Goal: Information Seeking & Learning: Find specific page/section

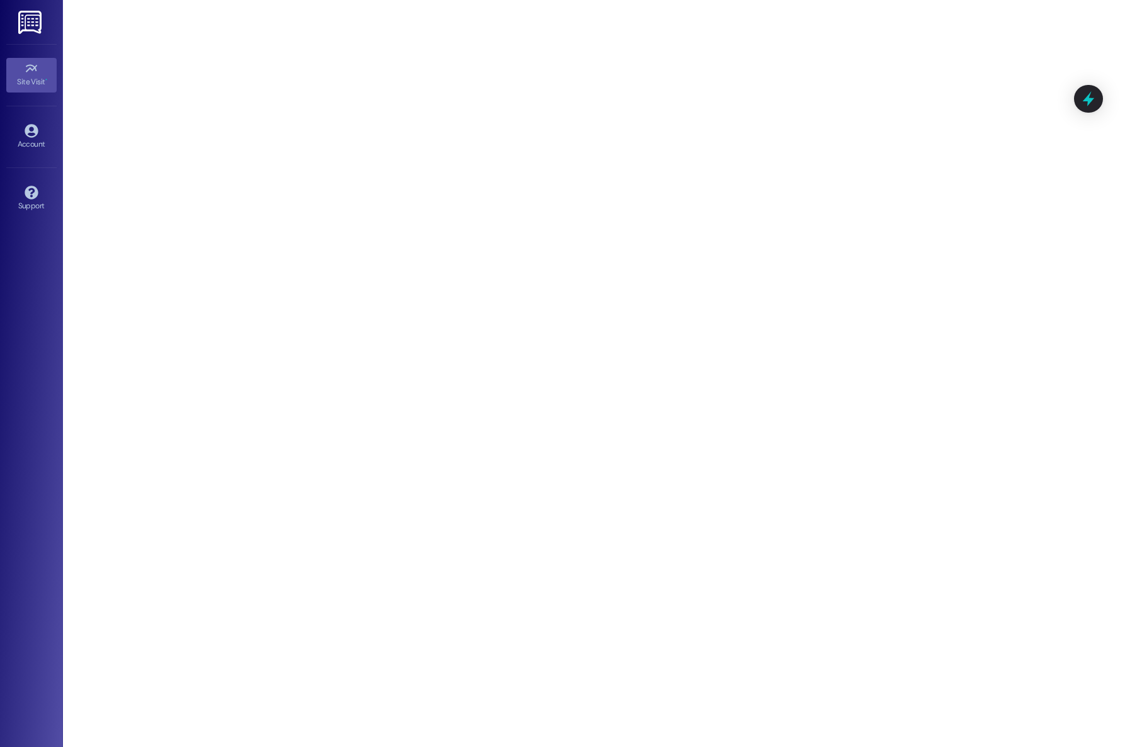
click at [47, 30] on link at bounding box center [31, 22] width 40 height 44
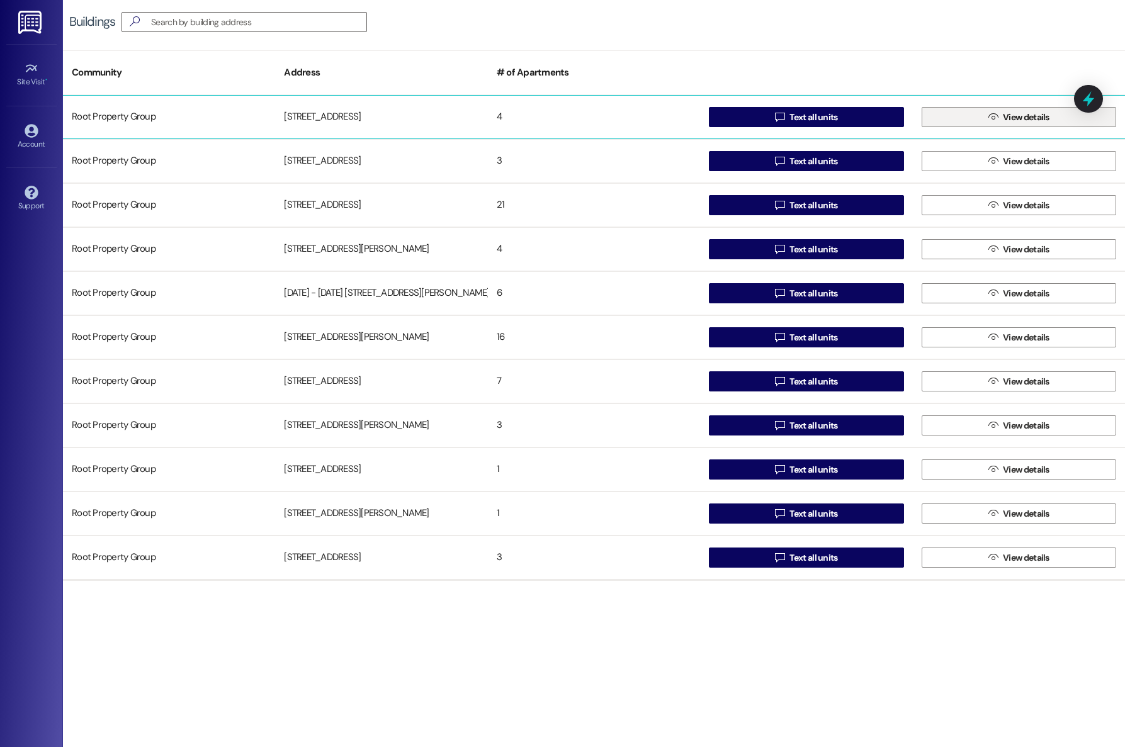
click at [941, 118] on button " View details" at bounding box center [1018, 117] width 194 height 20
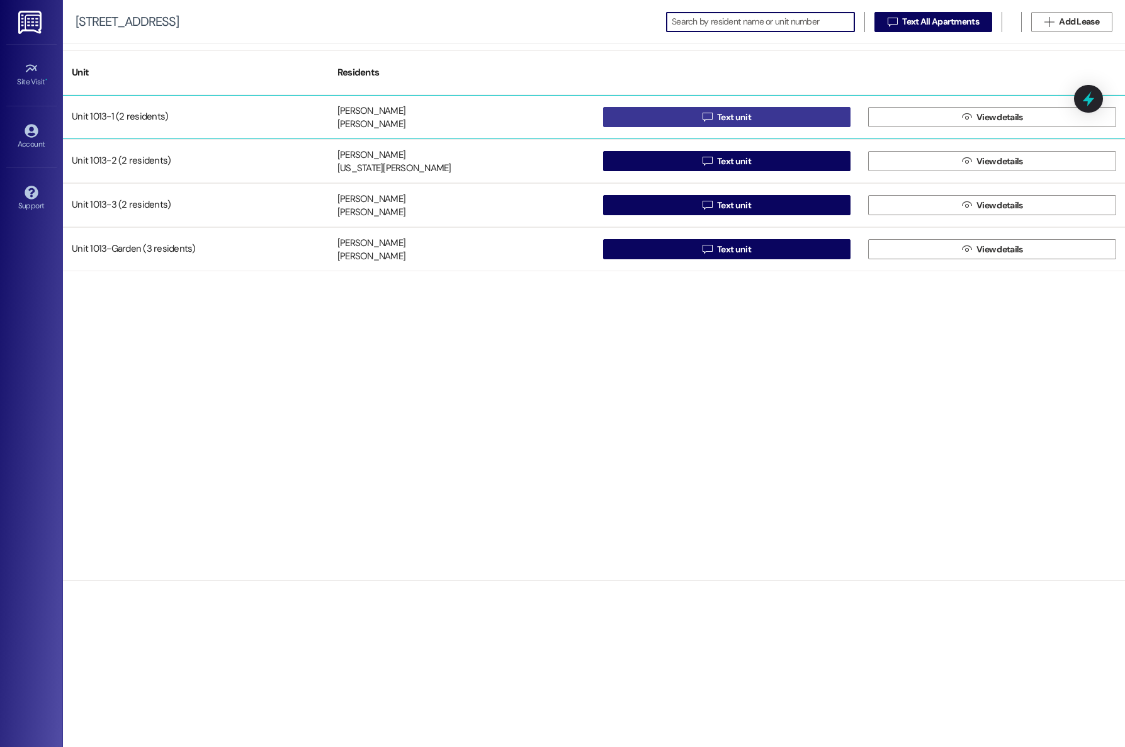
click at [673, 114] on button " Text unit" at bounding box center [727, 117] width 248 height 20
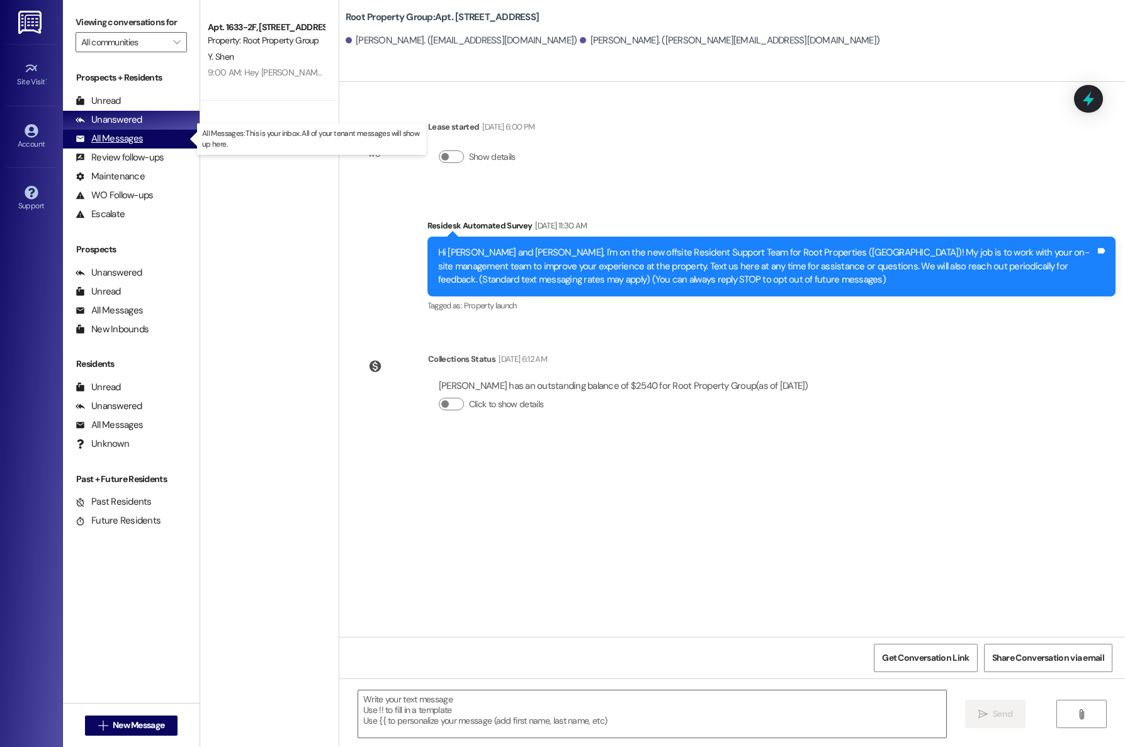
click at [138, 140] on div "All Messages" at bounding box center [109, 138] width 67 height 13
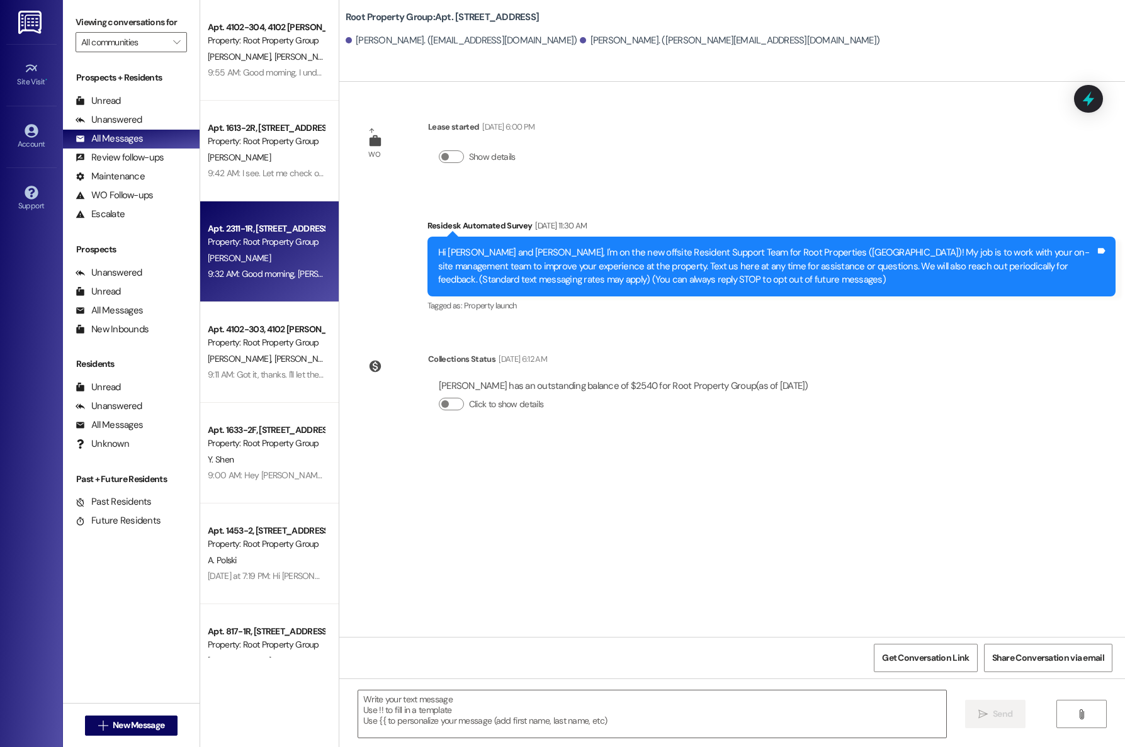
click at [257, 252] on div "[PERSON_NAME]" at bounding box center [265, 258] width 119 height 16
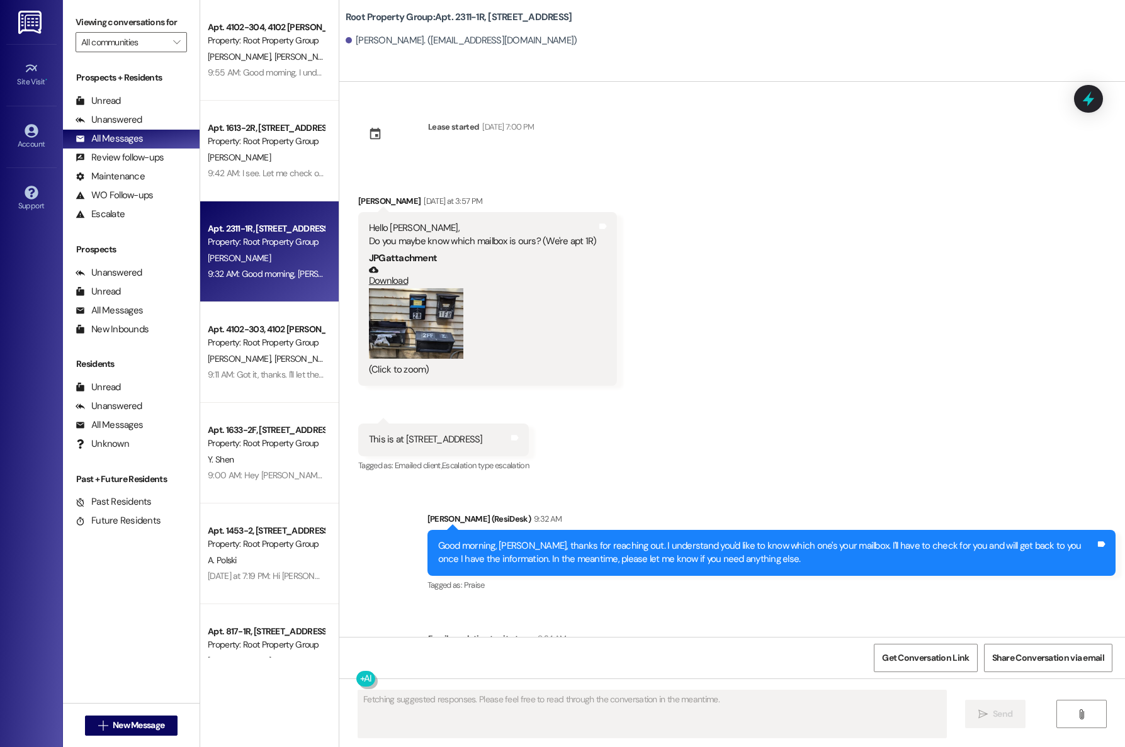
scroll to position [123, 0]
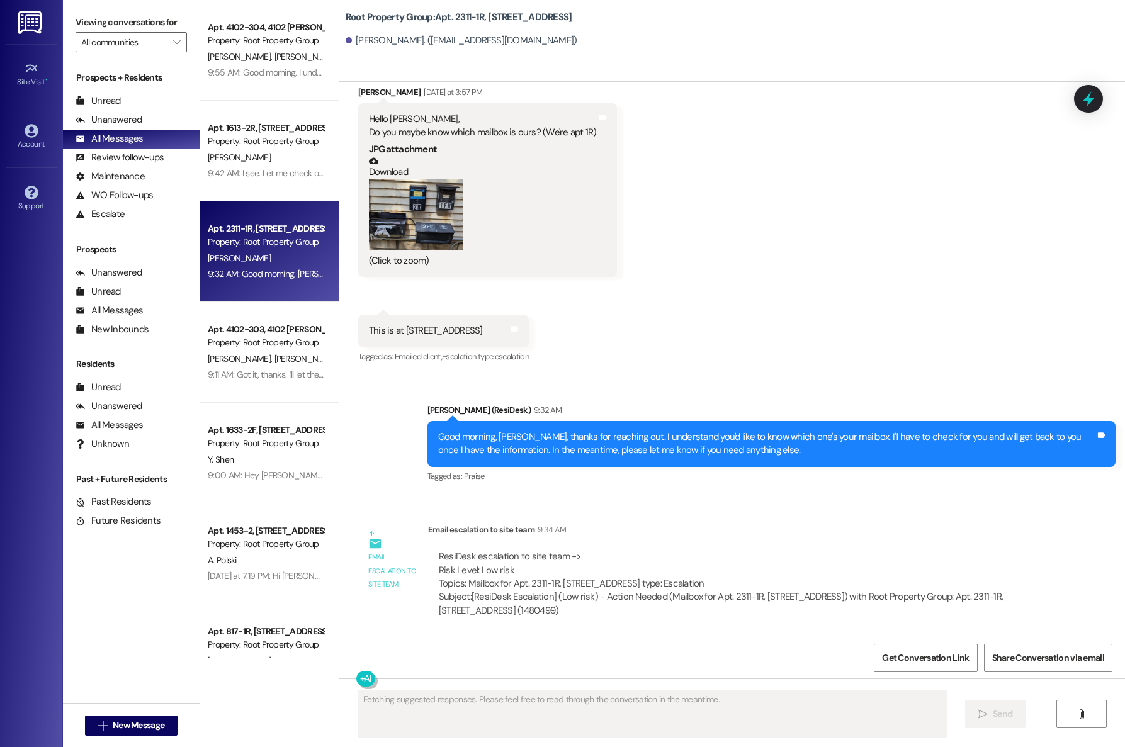
click at [369, 203] on button "Zoom image" at bounding box center [416, 214] width 94 height 71
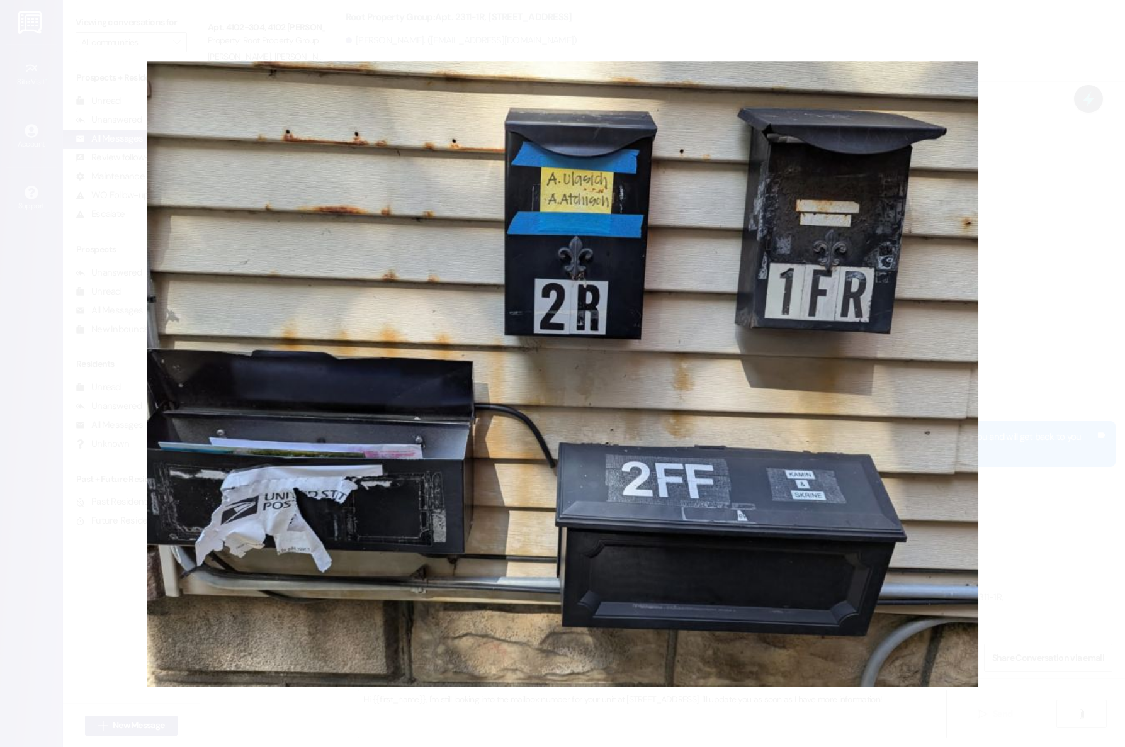
drag, startPoint x: 408, startPoint y: 176, endPoint x: -1383, endPoint y: 634, distance: 1848.8
click at [0, 634] on html "Site Visit • Go to Site Visit Account Go to Account Support Go to Support Viewi…" at bounding box center [562, 373] width 1125 height 747
drag, startPoint x: 393, startPoint y: 169, endPoint x: 221, endPoint y: 6, distance: 236.8
click at [222, 6] on button "Unzoom image" at bounding box center [562, 373] width 1125 height 747
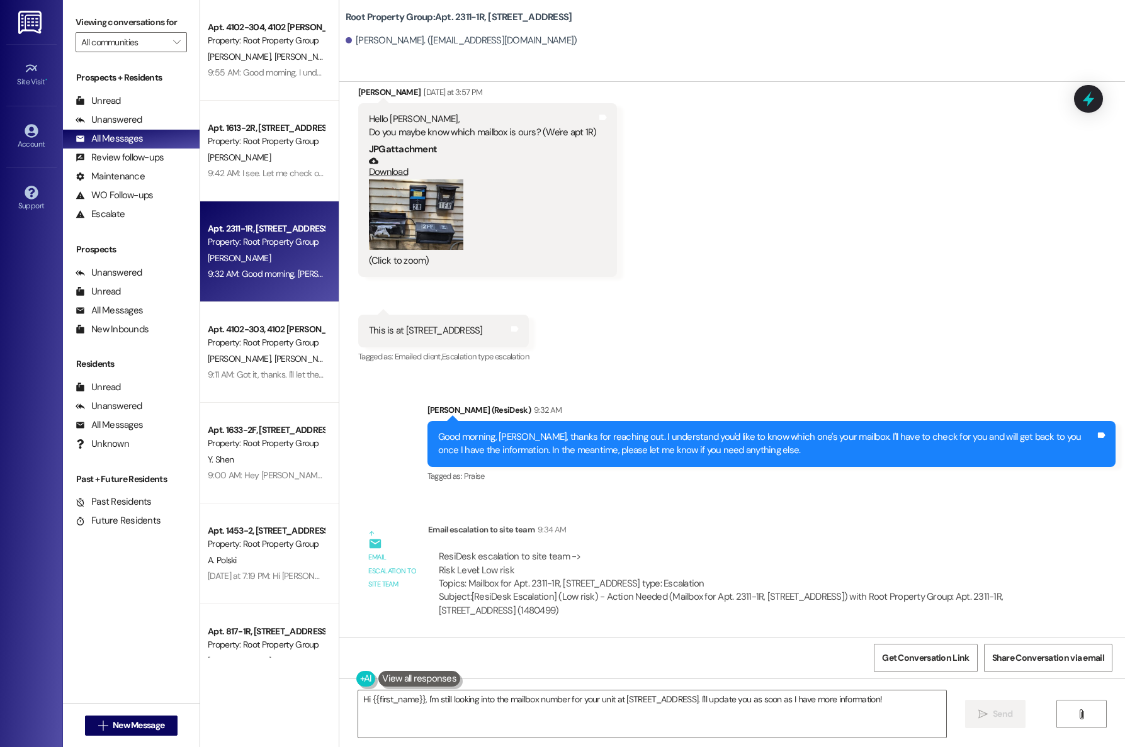
click at [388, 160] on link "Download" at bounding box center [483, 167] width 228 height 22
drag, startPoint x: 419, startPoint y: 193, endPoint x: -1252, endPoint y: 614, distance: 1723.9
click at [0, 614] on html "Site Visit • Go to Site Visit Account Go to Account Support Go to Support Viewi…" at bounding box center [562, 373] width 1125 height 747
click at [410, 186] on button "Zoom image" at bounding box center [416, 214] width 94 height 71
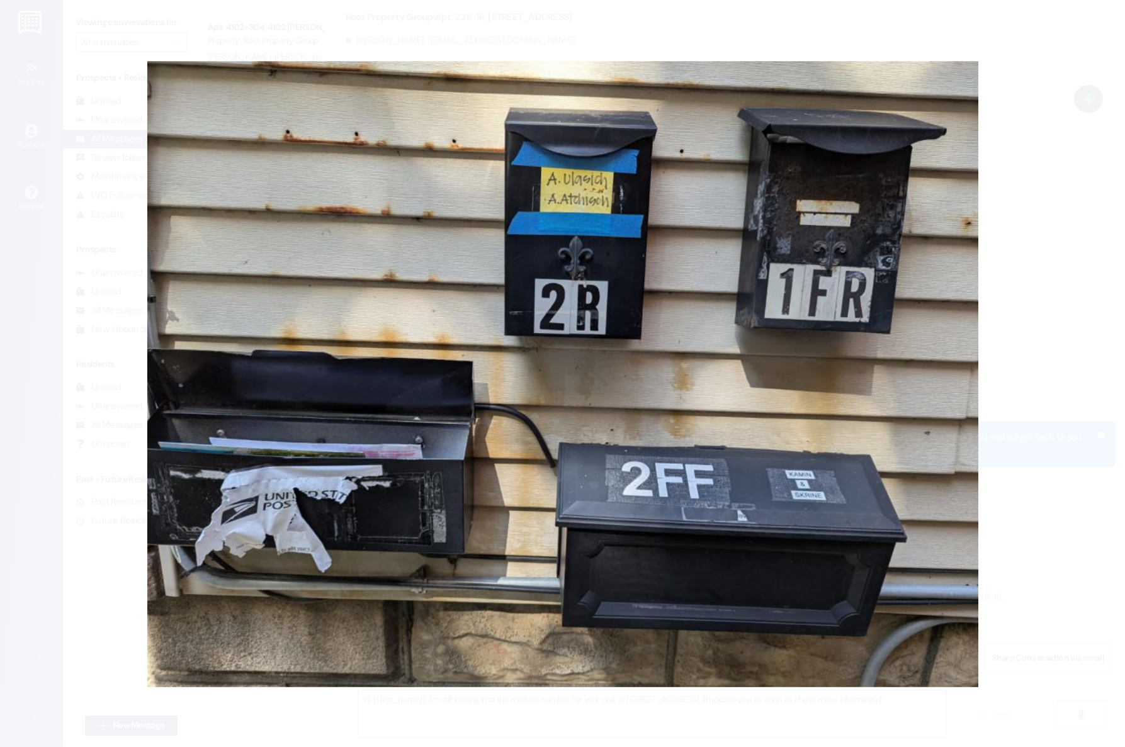
click at [222, 26] on button "Unzoom image" at bounding box center [562, 373] width 1125 height 747
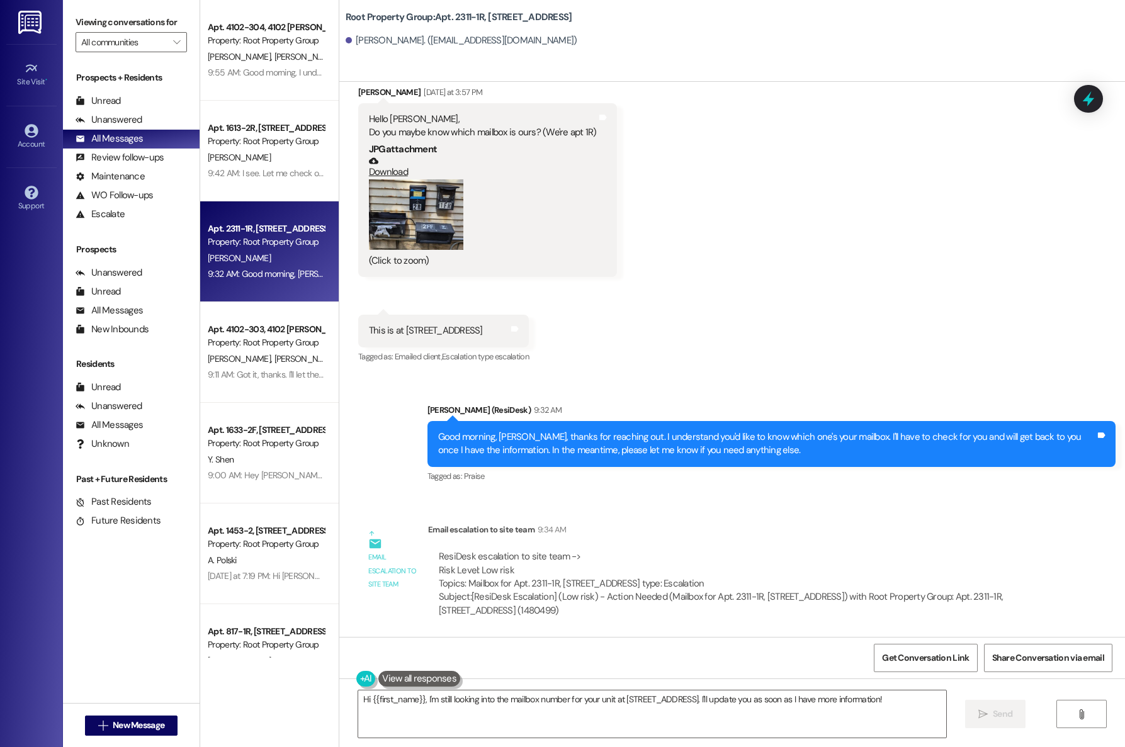
click at [376, 158] on link "Download" at bounding box center [483, 167] width 228 height 22
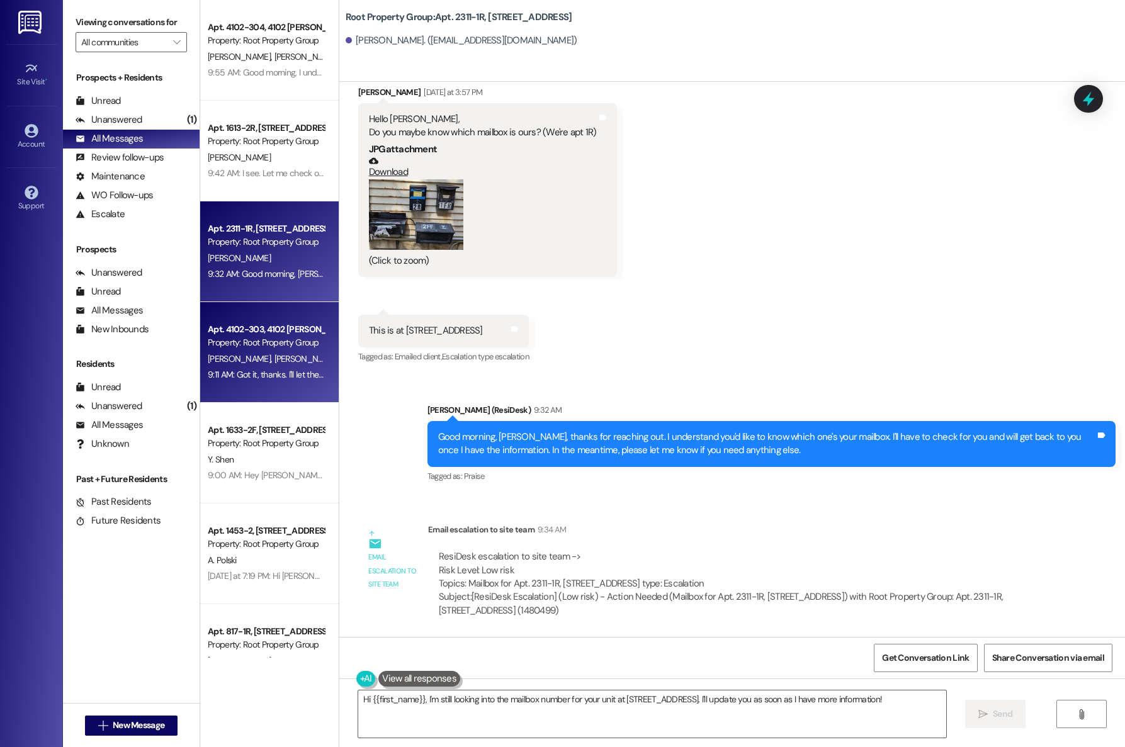
click at [239, 325] on div "Apt. 4102-303, 4102 [PERSON_NAME]" at bounding box center [266, 329] width 116 height 13
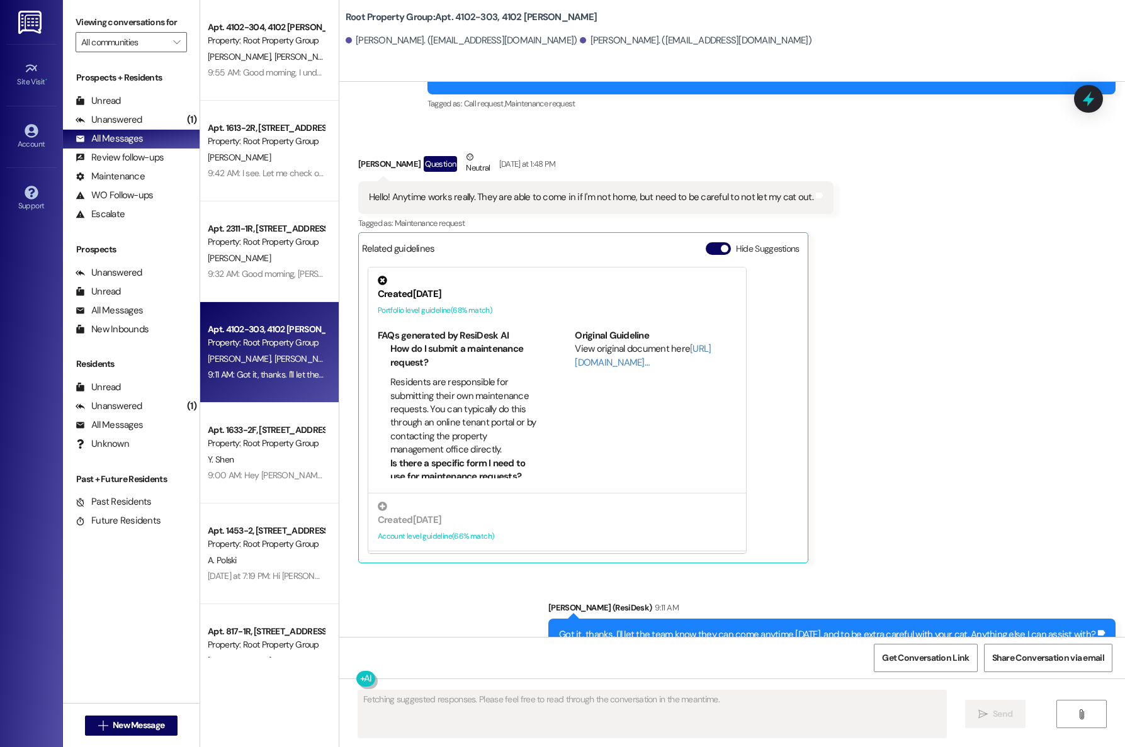
scroll to position [4555, 0]
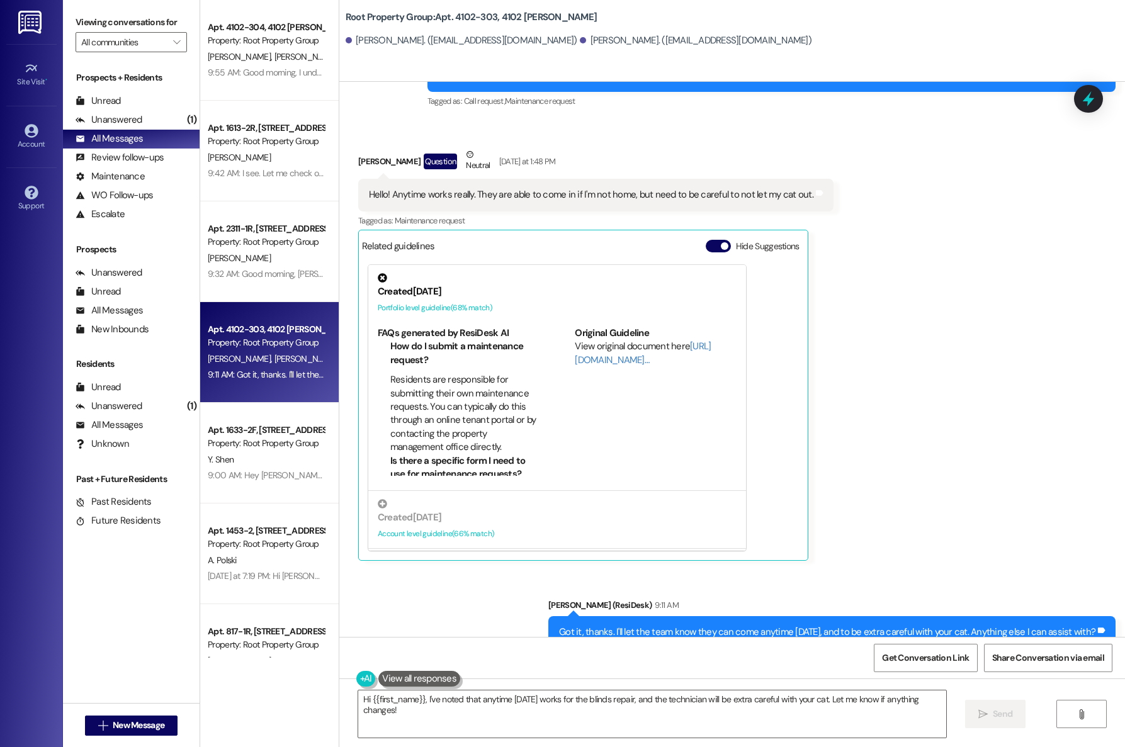
click at [477, 573] on div "Sent via SMS [PERSON_NAME] (ResiDesk) 9:11 AM Got it, thanks. I'll let the team…" at bounding box center [731, 623] width 785 height 106
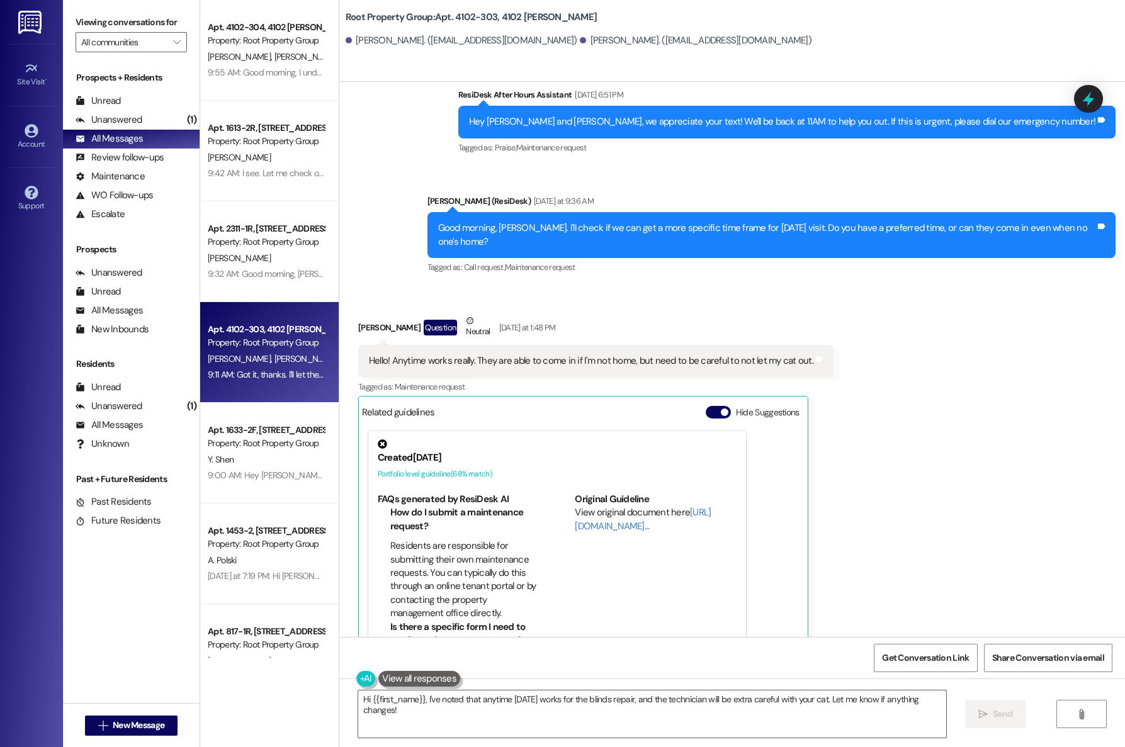
scroll to position [4346, 0]
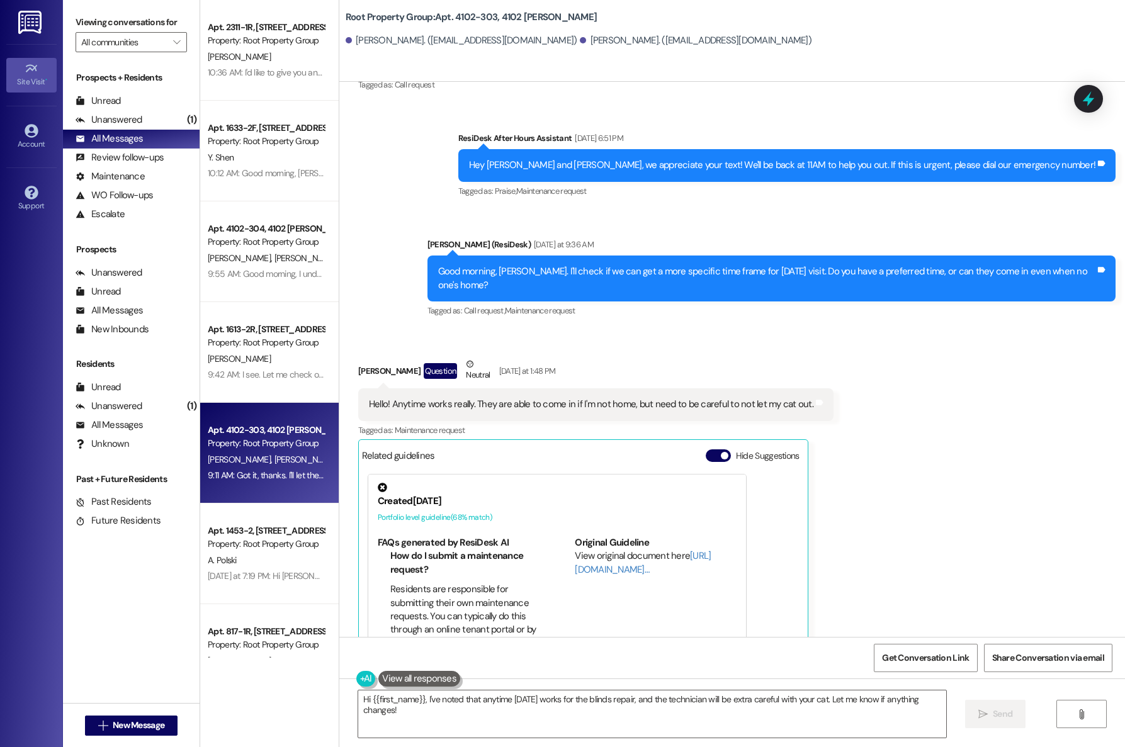
click at [33, 73] on icon at bounding box center [32, 69] width 14 height 14
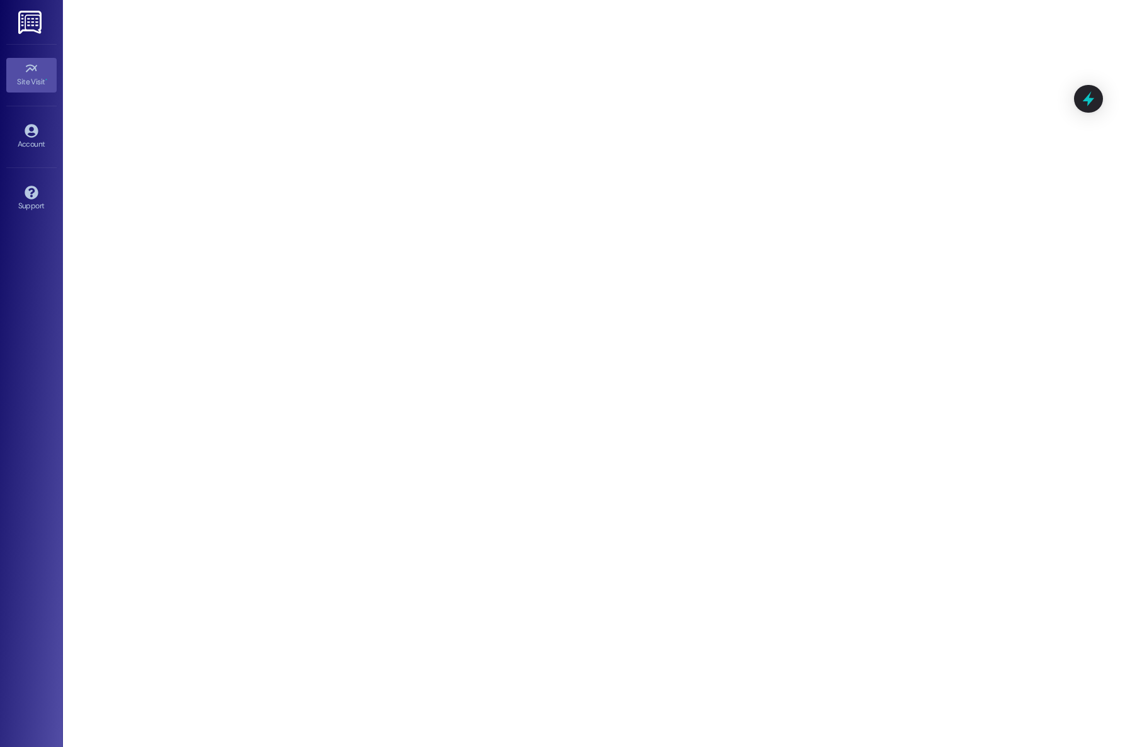
click at [25, 37] on link at bounding box center [31, 22] width 40 height 44
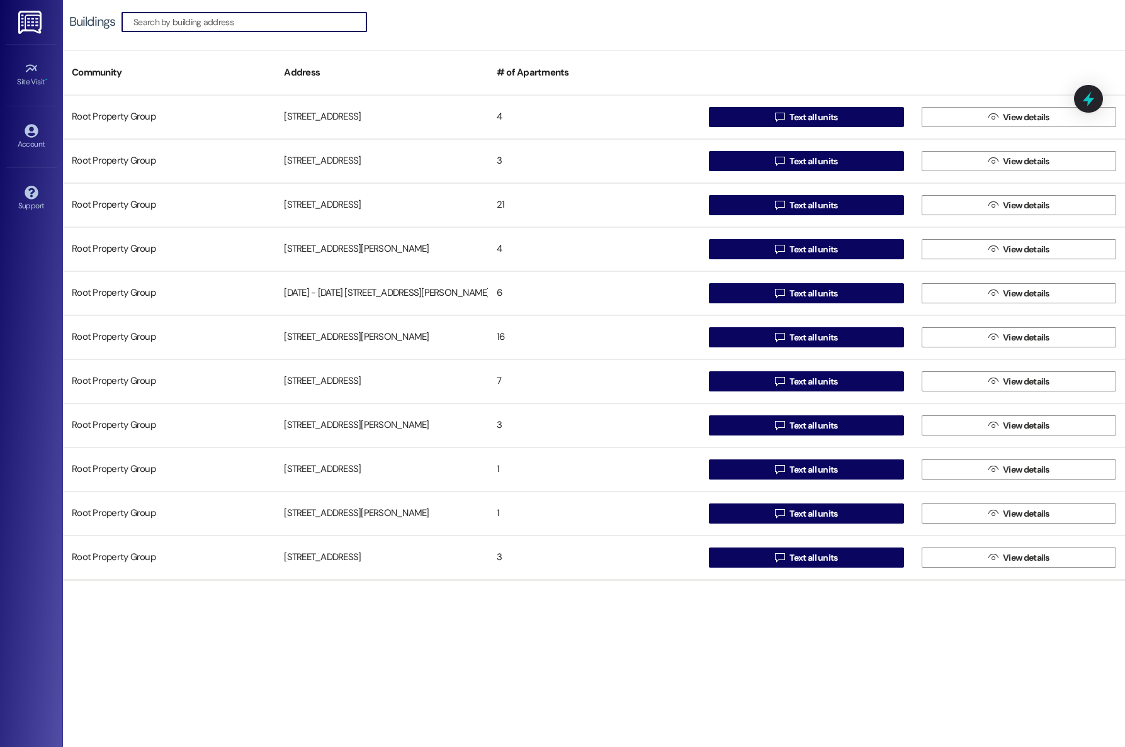
click at [219, 29] on input at bounding box center [249, 22] width 233 height 18
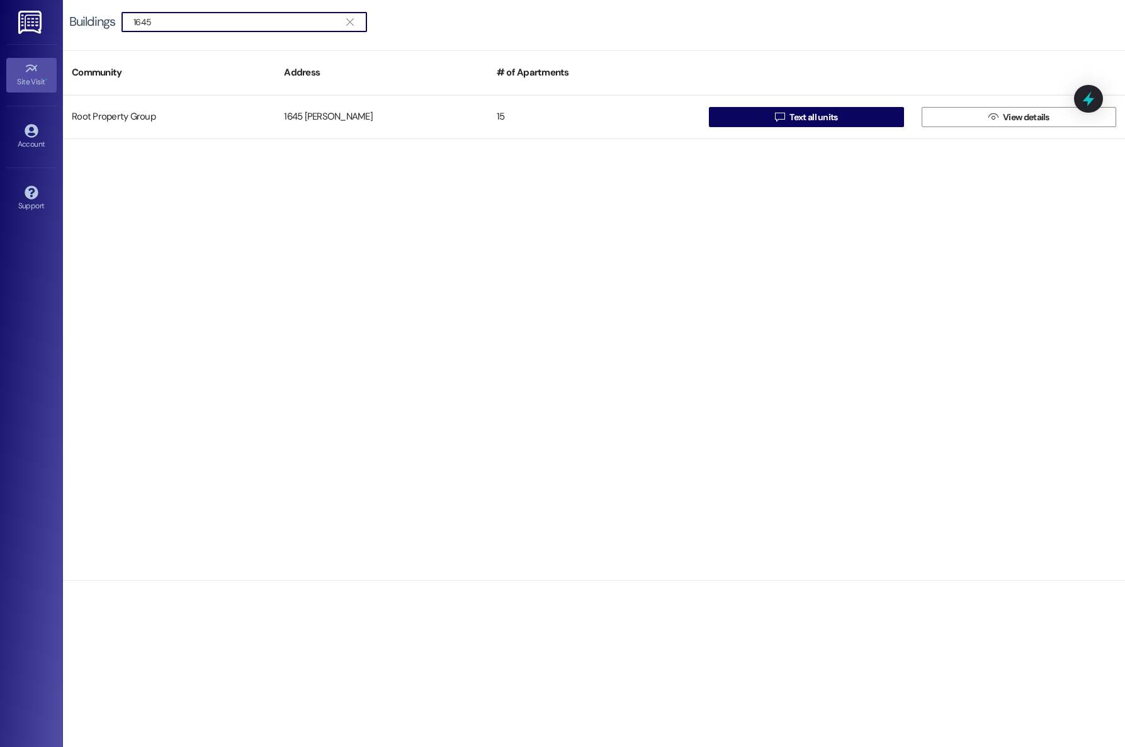
type input "1645"
